Goal: Find specific page/section: Find specific page/section

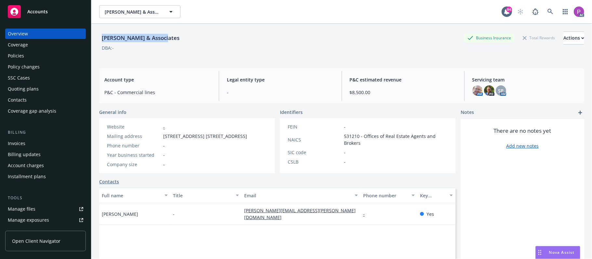
drag, startPoint x: 166, startPoint y: 37, endPoint x: 100, endPoint y: 37, distance: 65.7
click at [100, 37] on div "[PERSON_NAME] & Associates Business Insurance Total Rewards Actions" at bounding box center [341, 38] width 485 height 13
copy div "[PERSON_NAME] & Associates"
